Goal: Task Accomplishment & Management: Use online tool/utility

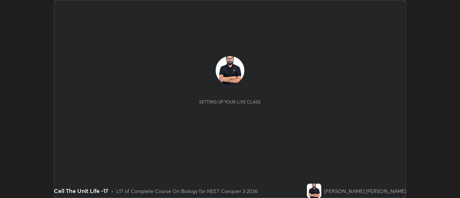
scroll to position [198, 460]
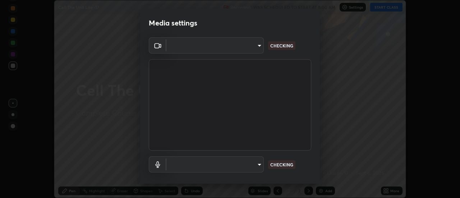
type input "cf8053163bb2f7d6ecf3d6bd7b4235d237b850a42bc303a0614f26eb784a67d0"
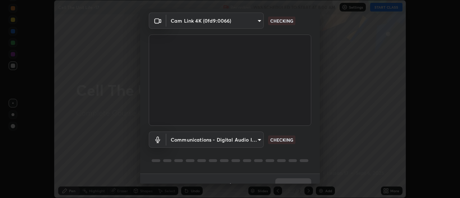
scroll to position [38, 0]
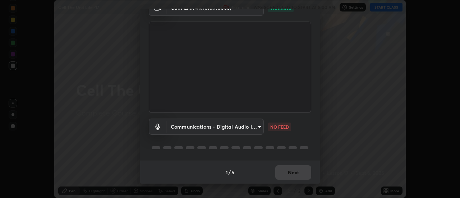
click at [217, 126] on body "Erase all Cell The Unit Life -17 Recording WAS SCHEDULED TO START AT 8:00 AM Se…" at bounding box center [230, 99] width 460 height 198
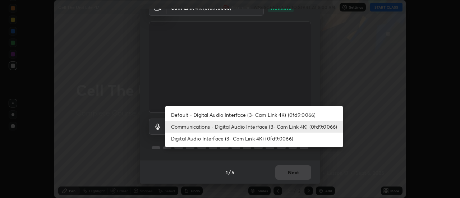
click at [224, 113] on li "Default - Digital Audio Interface (3- Cam Link 4K) (0fd9:0066)" at bounding box center [254, 115] width 178 height 12
type input "default"
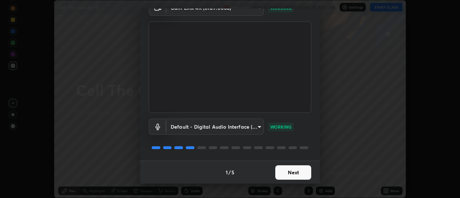
click at [297, 175] on button "Next" at bounding box center [293, 172] width 36 height 14
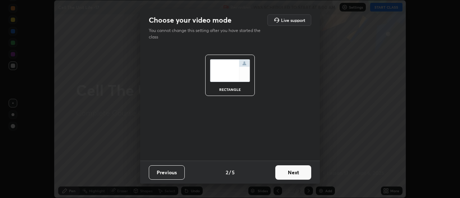
scroll to position [0, 0]
click at [304, 174] on button "Next" at bounding box center [293, 172] width 36 height 14
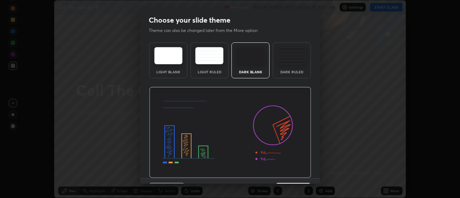
scroll to position [18, 0]
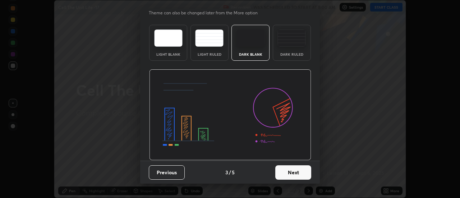
click at [305, 172] on button "Next" at bounding box center [293, 172] width 36 height 14
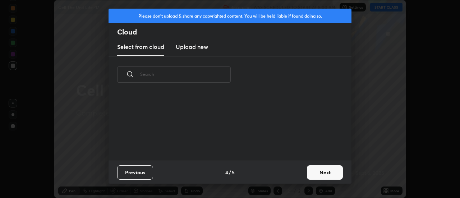
click at [326, 171] on button "Next" at bounding box center [325, 172] width 36 height 14
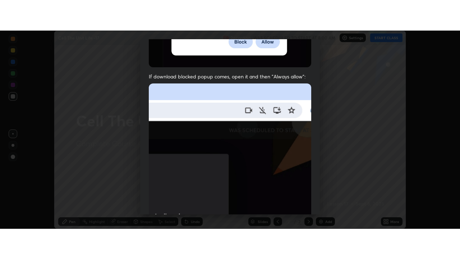
scroll to position [184, 0]
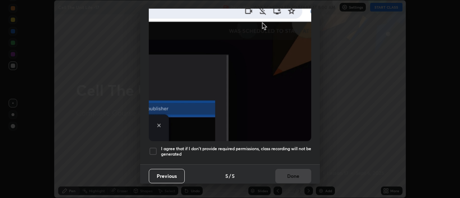
click at [153, 148] on div at bounding box center [153, 151] width 9 height 9
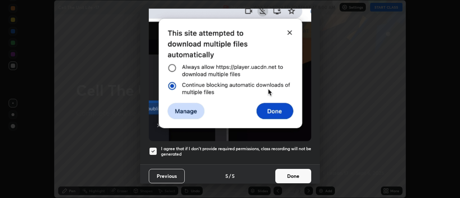
click at [288, 171] on button "Done" at bounding box center [293, 176] width 36 height 14
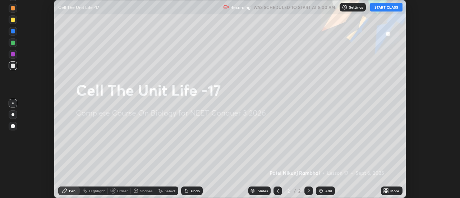
click at [387, 6] on button "START CLASS" at bounding box center [386, 7] width 32 height 9
click at [387, 189] on icon at bounding box center [388, 190] width 2 height 2
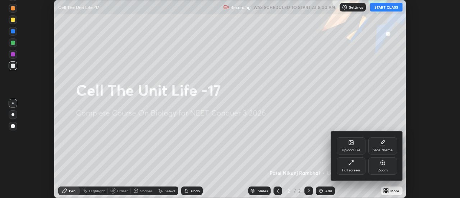
click at [357, 169] on div "Full screen" at bounding box center [351, 171] width 18 height 4
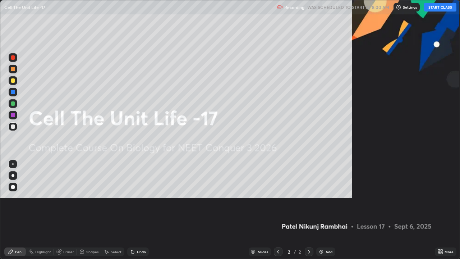
scroll to position [259, 460]
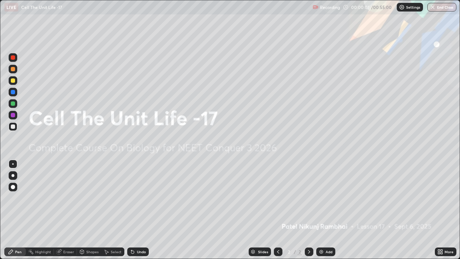
click at [320, 198] on img at bounding box center [321, 252] width 6 height 6
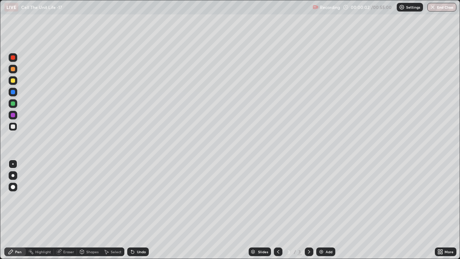
click at [321, 198] on img at bounding box center [321, 252] width 6 height 6
click at [320, 198] on img at bounding box center [321, 252] width 6 height 6
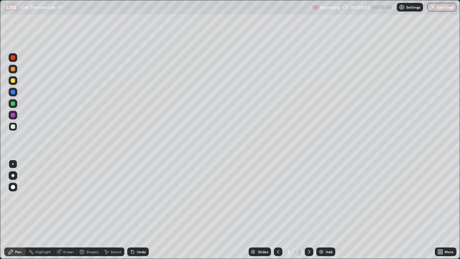
click at [320, 198] on img at bounding box center [321, 252] width 6 height 6
click at [321, 198] on img at bounding box center [321, 252] width 6 height 6
click at [322, 198] on img at bounding box center [321, 252] width 6 height 6
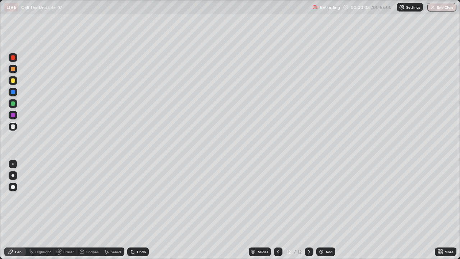
click at [321, 198] on img at bounding box center [321, 252] width 6 height 6
click at [322, 198] on img at bounding box center [321, 252] width 6 height 6
click at [277, 198] on icon at bounding box center [278, 252] width 6 height 6
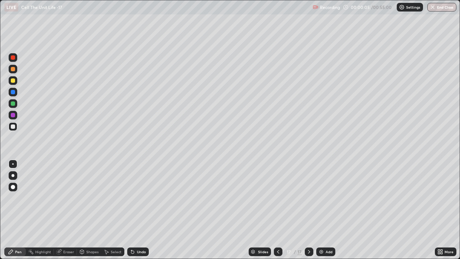
click at [278, 198] on icon at bounding box center [278, 252] width 2 height 4
click at [277, 198] on icon at bounding box center [278, 252] width 6 height 6
click at [277, 198] on icon at bounding box center [278, 252] width 2 height 4
click at [279, 198] on icon at bounding box center [278, 252] width 6 height 6
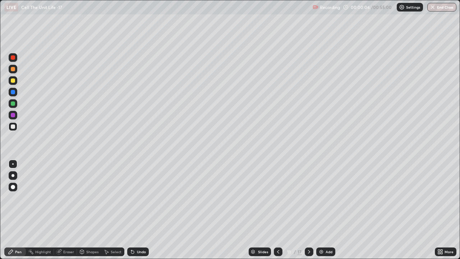
click at [278, 198] on icon at bounding box center [278, 252] width 6 height 6
click at [277, 198] on icon at bounding box center [278, 252] width 6 height 6
click at [278, 198] on icon at bounding box center [278, 252] width 6 height 6
click at [277, 198] on icon at bounding box center [278, 252] width 6 height 6
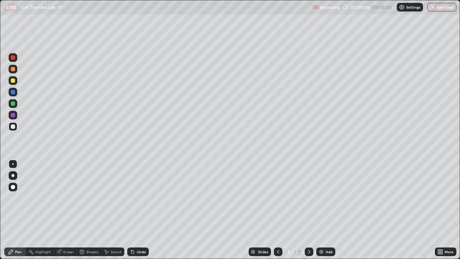
click at [279, 198] on icon at bounding box center [278, 252] width 6 height 6
click at [278, 198] on icon at bounding box center [278, 252] width 6 height 6
click at [279, 198] on icon at bounding box center [278, 252] width 6 height 6
click at [14, 175] on div at bounding box center [12, 175] width 3 height 3
click at [68, 198] on div "Eraser" at bounding box center [68, 252] width 11 height 4
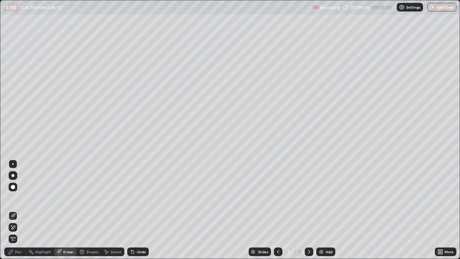
click at [17, 198] on div "Pen" at bounding box center [18, 252] width 6 height 4
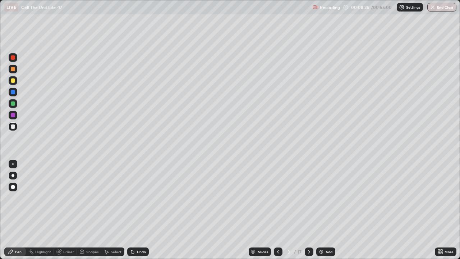
click at [15, 81] on div at bounding box center [13, 80] width 4 height 4
click at [68, 198] on div "Eraser" at bounding box center [68, 252] width 11 height 4
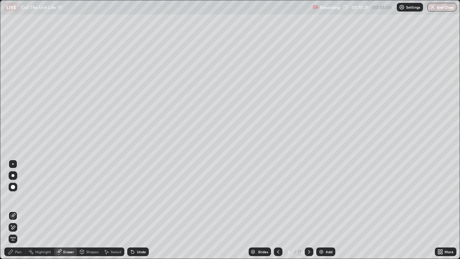
click at [17, 198] on div "Pen" at bounding box center [18, 252] width 6 height 4
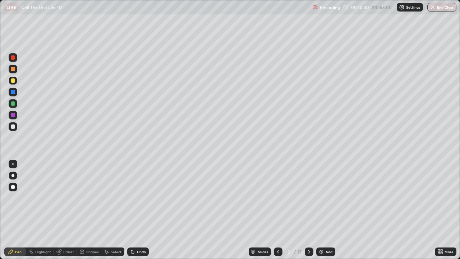
click at [11, 127] on div at bounding box center [13, 126] width 4 height 4
click at [13, 76] on div at bounding box center [13, 80] width 9 height 9
click at [308, 198] on icon at bounding box center [309, 252] width 6 height 6
click at [12, 129] on div at bounding box center [13, 126] width 9 height 9
click at [67, 198] on div "Eraser" at bounding box center [68, 252] width 11 height 4
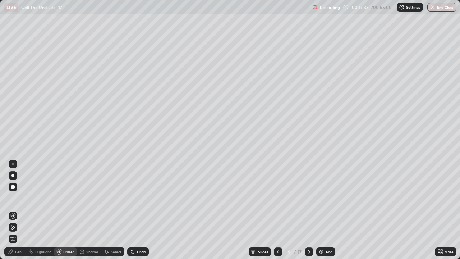
click at [18, 198] on div "Pen" at bounding box center [18, 252] width 6 height 4
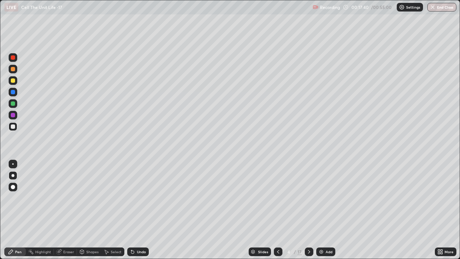
click at [67, 198] on div "Eraser" at bounding box center [68, 252] width 11 height 4
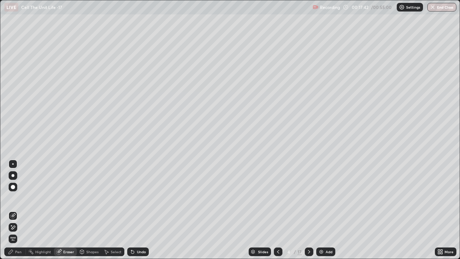
click at [14, 198] on div "Pen" at bounding box center [15, 251] width 22 height 9
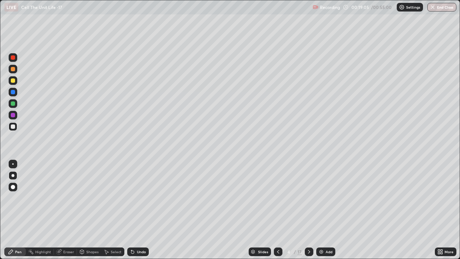
click at [278, 198] on icon at bounding box center [278, 252] width 6 height 6
click at [64, 198] on div "Eraser" at bounding box center [65, 251] width 23 height 9
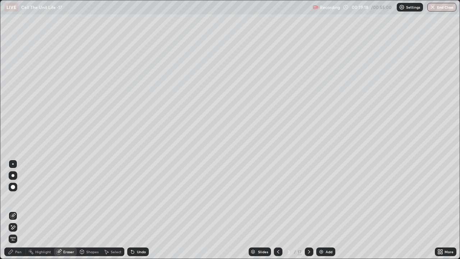
click at [17, 198] on div "Pen" at bounding box center [18, 252] width 6 height 4
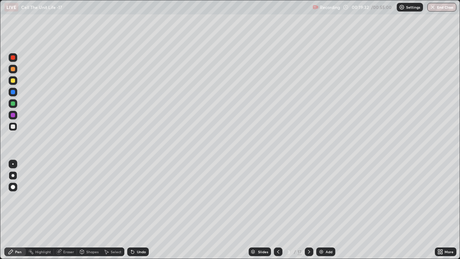
click at [309, 198] on icon at bounding box center [309, 252] width 6 height 6
click at [308, 198] on icon at bounding box center [309, 252] width 2 height 4
click at [13, 79] on div at bounding box center [13, 80] width 4 height 4
click at [66, 198] on div "Eraser" at bounding box center [65, 251] width 23 height 9
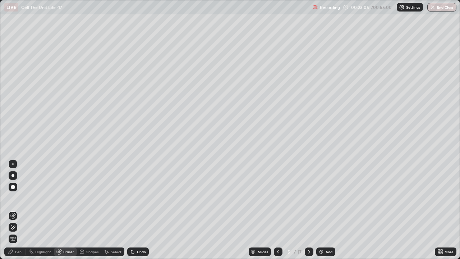
click at [16, 198] on div "Pen" at bounding box center [15, 251] width 22 height 9
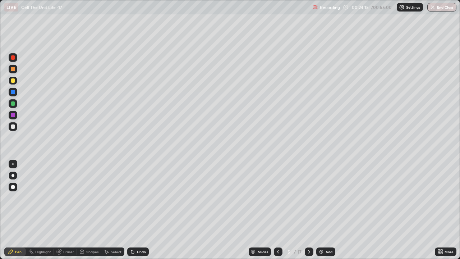
click at [13, 124] on div at bounding box center [13, 126] width 4 height 4
click at [66, 198] on div "Eraser" at bounding box center [68, 252] width 11 height 4
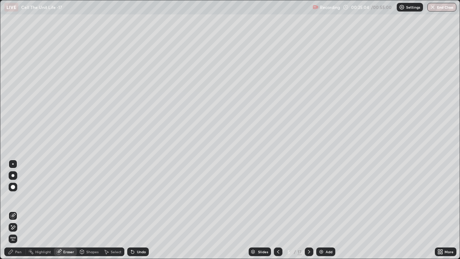
click at [15, 198] on div "Pen" at bounding box center [18, 252] width 6 height 4
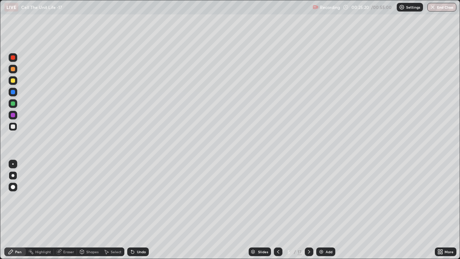
click at [64, 198] on div "Eraser" at bounding box center [68, 252] width 11 height 4
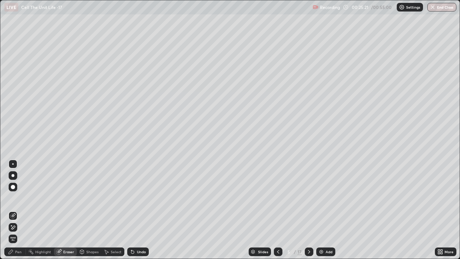
click at [14, 198] on div "Pen" at bounding box center [15, 251] width 22 height 9
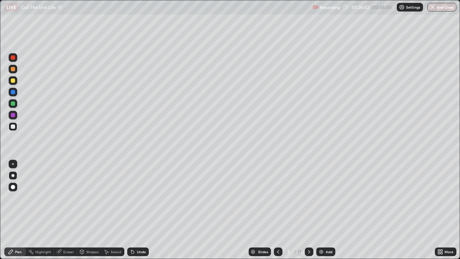
click at [70, 198] on div "Eraser" at bounding box center [68, 252] width 11 height 4
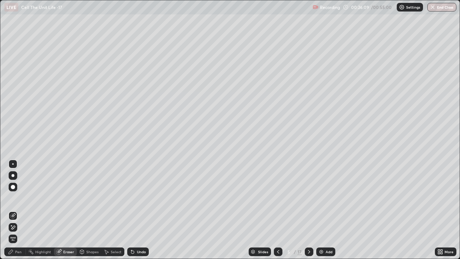
click at [17, 198] on div "Pen" at bounding box center [18, 252] width 6 height 4
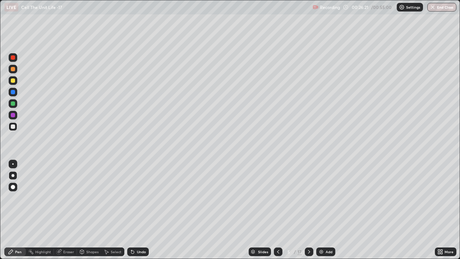
click at [63, 198] on div "Eraser" at bounding box center [68, 252] width 11 height 4
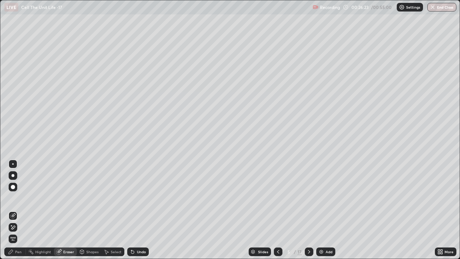
click at [15, 198] on div "Pen" at bounding box center [15, 251] width 22 height 9
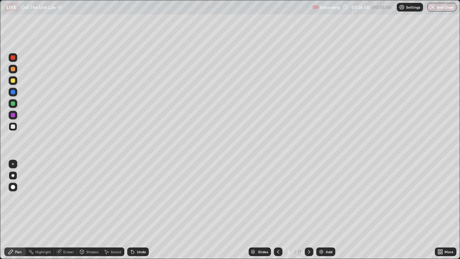
click at [308, 198] on icon at bounding box center [309, 252] width 2 height 4
click at [307, 198] on icon at bounding box center [309, 252] width 6 height 6
click at [308, 198] on icon at bounding box center [309, 252] width 6 height 6
click at [278, 198] on icon at bounding box center [278, 252] width 6 height 6
click at [279, 198] on icon at bounding box center [278, 252] width 6 height 6
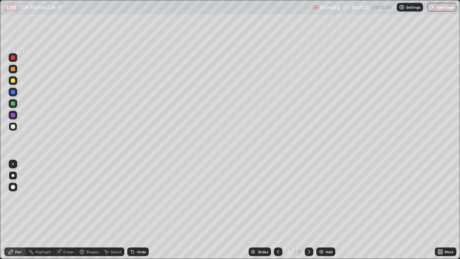
click at [278, 198] on div at bounding box center [278, 251] width 9 height 9
click at [69, 198] on div "Eraser" at bounding box center [68, 252] width 11 height 4
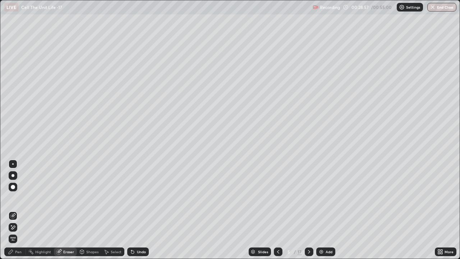
click at [14, 198] on icon at bounding box center [11, 252] width 6 height 6
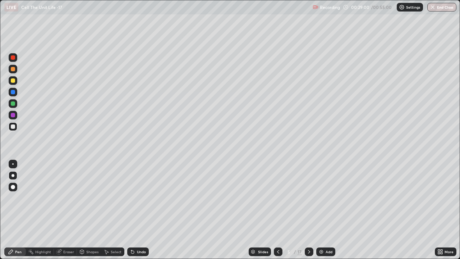
click at [310, 198] on div at bounding box center [309, 251] width 9 height 9
click at [308, 198] on icon at bounding box center [309, 252] width 6 height 6
click at [309, 198] on icon at bounding box center [309, 252] width 6 height 6
click at [309, 198] on icon at bounding box center [309, 252] width 2 height 4
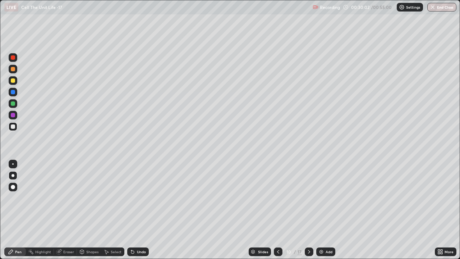
click at [65, 198] on div "Eraser" at bounding box center [65, 251] width 23 height 9
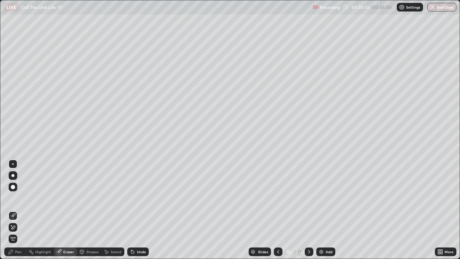
click at [17, 198] on div "Pen" at bounding box center [18, 252] width 6 height 4
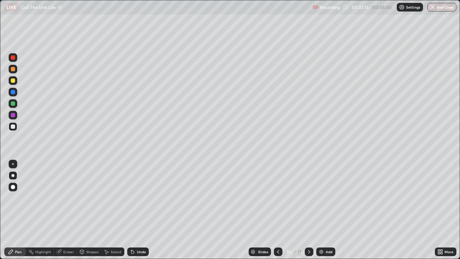
click at [277, 198] on icon at bounding box center [278, 252] width 2 height 4
click at [275, 198] on icon at bounding box center [278, 252] width 6 height 6
click at [277, 198] on icon at bounding box center [278, 252] width 6 height 6
click at [275, 198] on icon at bounding box center [278, 252] width 6 height 6
click at [277, 198] on icon at bounding box center [278, 252] width 2 height 4
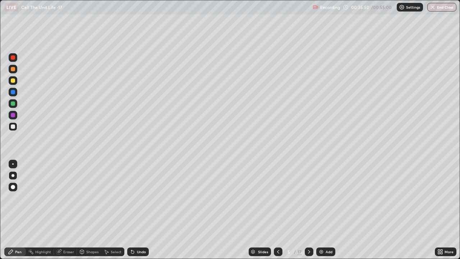
click at [307, 198] on icon at bounding box center [309, 252] width 6 height 6
click at [67, 198] on div "Eraser" at bounding box center [68, 252] width 11 height 4
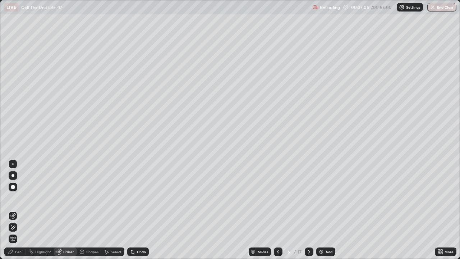
click at [16, 198] on div "Pen" at bounding box center [18, 252] width 6 height 4
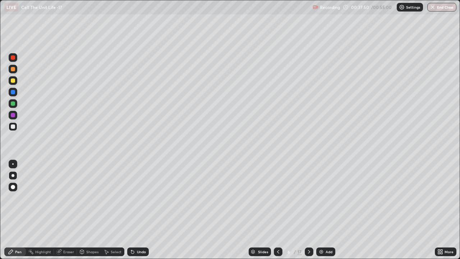
click at [71, 198] on div "Eraser" at bounding box center [68, 252] width 11 height 4
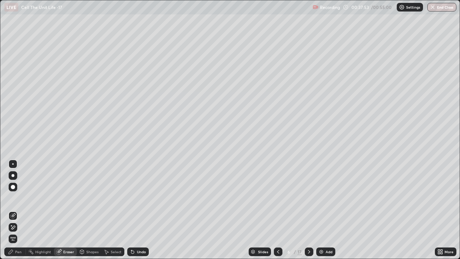
click at [17, 198] on div "Pen" at bounding box center [18, 252] width 6 height 4
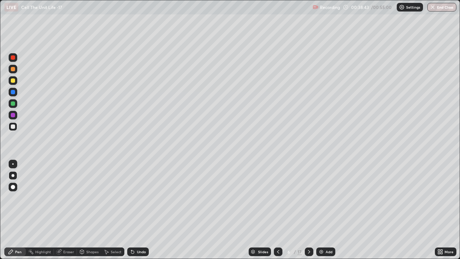
click at [69, 198] on div "Eraser" at bounding box center [68, 252] width 11 height 4
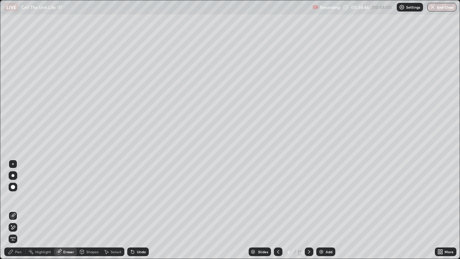
click at [16, 198] on div "Pen" at bounding box center [18, 252] width 6 height 4
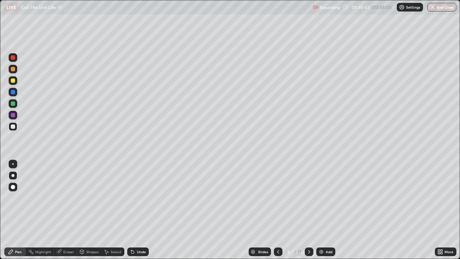
click at [66, 198] on div "Eraser" at bounding box center [68, 252] width 11 height 4
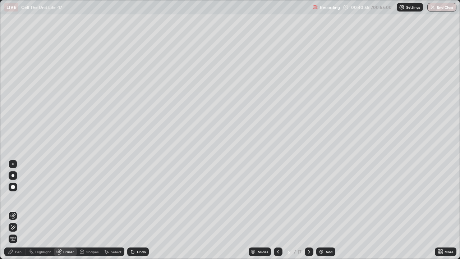
click at [11, 198] on icon at bounding box center [11, 252] width 6 height 6
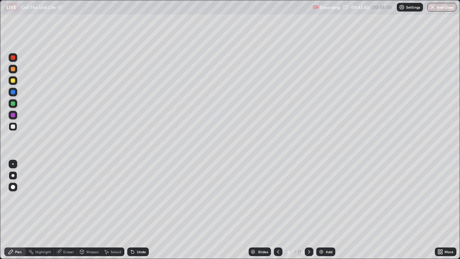
click at [65, 198] on div "Eraser" at bounding box center [68, 252] width 11 height 4
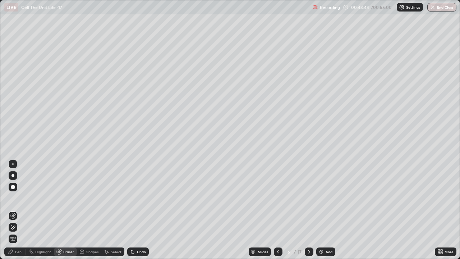
click at [15, 187] on div at bounding box center [13, 187] width 4 height 4
click at [17, 198] on div "Pen" at bounding box center [18, 252] width 6 height 4
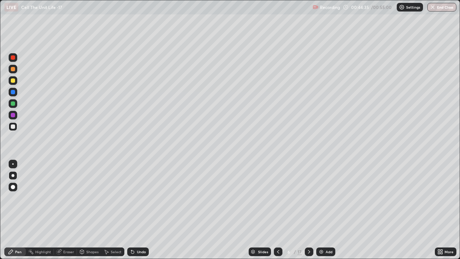
click at [61, 198] on icon at bounding box center [59, 252] width 6 height 6
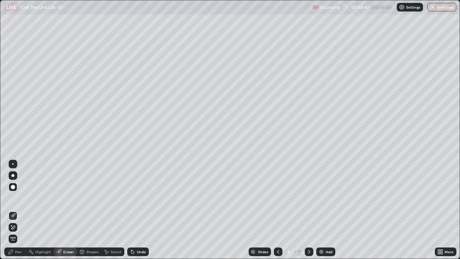
click at [15, 198] on div "Pen" at bounding box center [15, 251] width 22 height 9
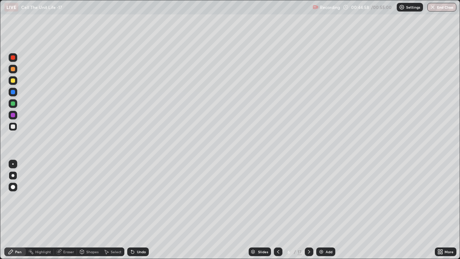
click at [61, 198] on div "Eraser" at bounding box center [65, 251] width 23 height 9
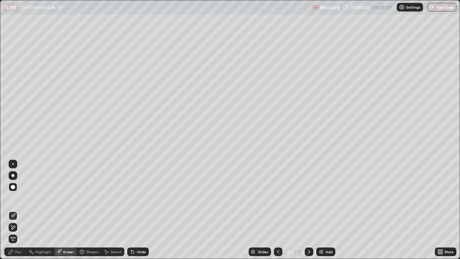
click at [15, 198] on div "Pen" at bounding box center [15, 251] width 22 height 9
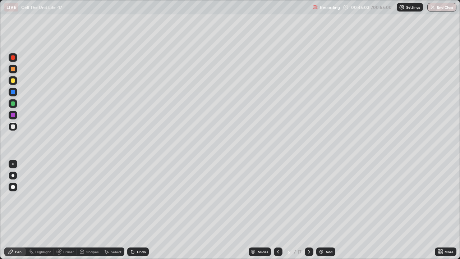
click at [13, 187] on div at bounding box center [13, 187] width 4 height 4
click at [66, 198] on div "Eraser" at bounding box center [68, 252] width 11 height 4
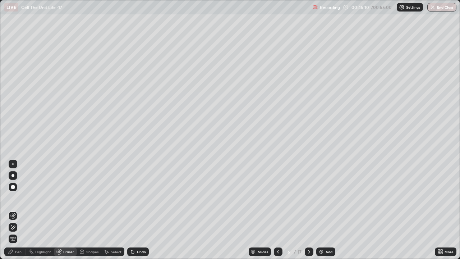
click at [16, 198] on div "Pen" at bounding box center [18, 252] width 6 height 4
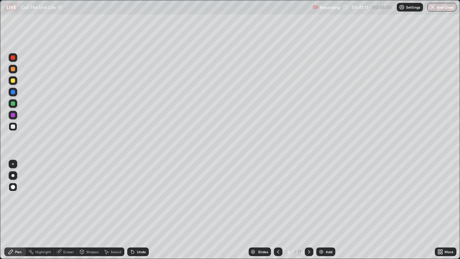
click at [14, 125] on div at bounding box center [13, 126] width 4 height 4
click at [13, 174] on div at bounding box center [12, 175] width 3 height 3
click at [65, 198] on div "Eraser" at bounding box center [68, 252] width 11 height 4
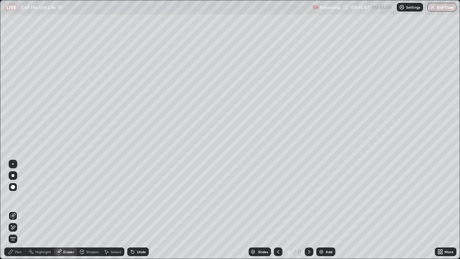
click at [15, 198] on div "Pen" at bounding box center [15, 251] width 22 height 9
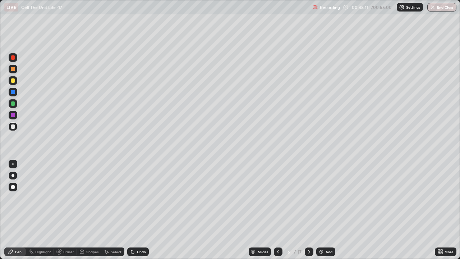
click at [277, 198] on icon at bounding box center [278, 252] width 6 height 6
click at [308, 198] on icon at bounding box center [309, 252] width 6 height 6
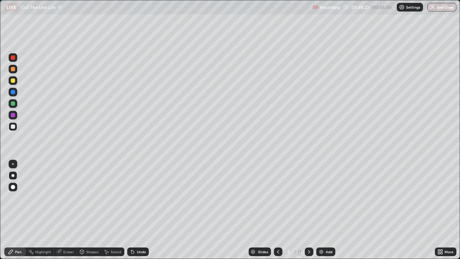
click at [308, 198] on icon at bounding box center [309, 252] width 6 height 6
click at [63, 198] on div "Eraser" at bounding box center [68, 252] width 11 height 4
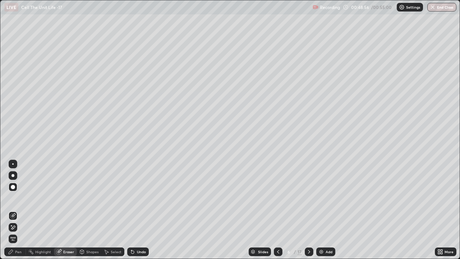
click at [15, 198] on div "Pen" at bounding box center [15, 251] width 22 height 9
click at [17, 198] on div "Pen" at bounding box center [18, 252] width 6 height 4
click at [16, 198] on div "Pen" at bounding box center [15, 251] width 22 height 9
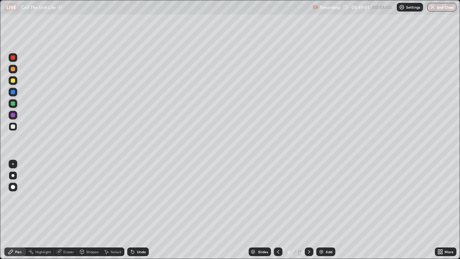
click at [18, 198] on div "Pen" at bounding box center [18, 252] width 6 height 4
click at [68, 198] on div "Eraser" at bounding box center [68, 252] width 11 height 4
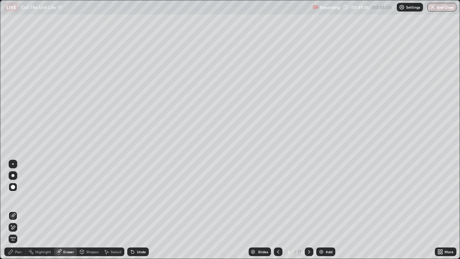
click at [18, 198] on div "Pen" at bounding box center [18, 252] width 6 height 4
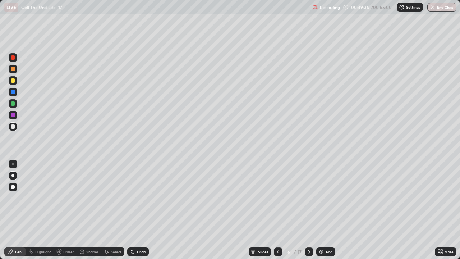
click at [15, 198] on div "Pen" at bounding box center [15, 251] width 22 height 9
click at [14, 91] on div at bounding box center [13, 92] width 4 height 4
click at [11, 125] on div at bounding box center [13, 126] width 4 height 4
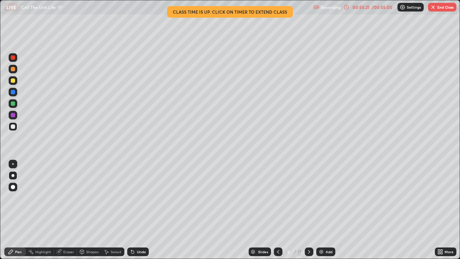
click at [439, 7] on button "End Class" at bounding box center [442, 7] width 28 height 9
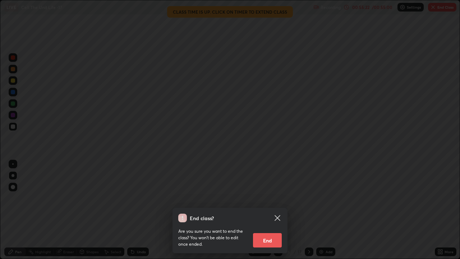
click at [273, 198] on button "End" at bounding box center [267, 240] width 29 height 14
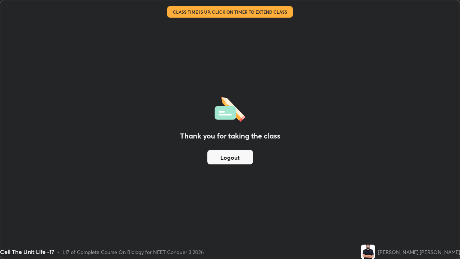
click at [233, 157] on button "Logout" at bounding box center [230, 157] width 46 height 14
